Goal: Task Accomplishment & Management: Manage account settings

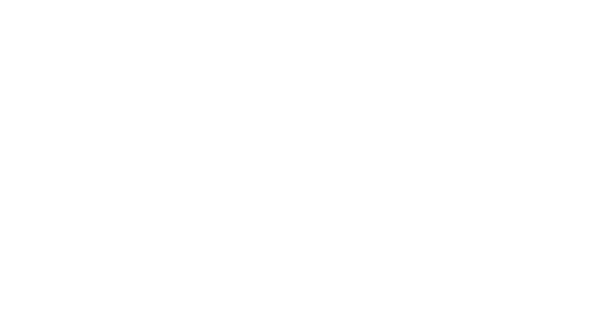
click at [268, 57] on body at bounding box center [301, 160] width 603 height 320
click at [266, 41] on body at bounding box center [301, 160] width 603 height 320
click at [281, 82] on body at bounding box center [301, 160] width 603 height 320
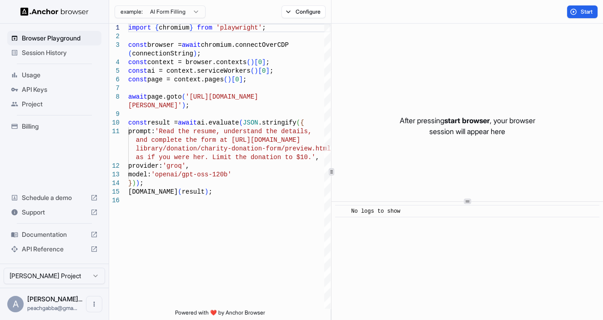
click at [40, 55] on span "Session History" at bounding box center [60, 52] width 76 height 9
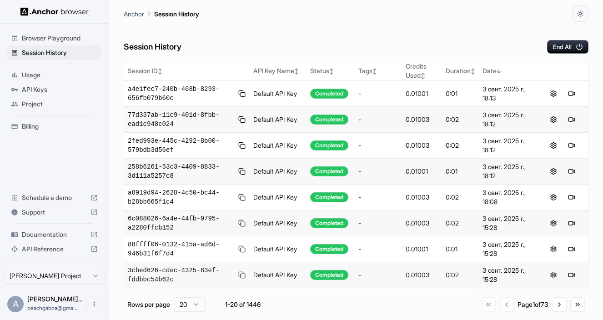
click at [37, 125] on span "Billing" at bounding box center [60, 126] width 76 height 9
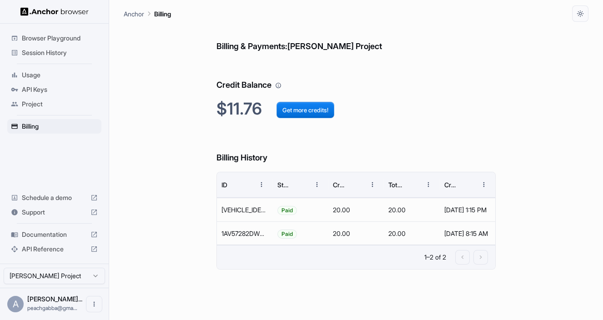
click at [446, 95] on div "Billing & Payments: [PERSON_NAME] Project Credit Balance $11.76 Get more credit…" at bounding box center [355, 171] width 279 height 298
